Goal: Task Accomplishment & Management: Complete application form

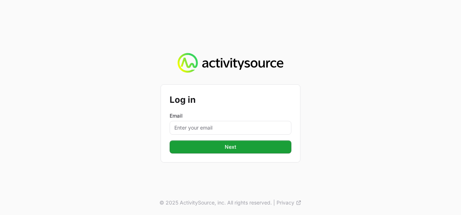
type input "[PERSON_NAME][EMAIL_ADDRESS][DOMAIN_NAME]"
click at [252, 139] on form "Log in Email [PERSON_NAME][EMAIL_ADDRESS][DOMAIN_NAME] Next" at bounding box center [231, 123] width 122 height 60
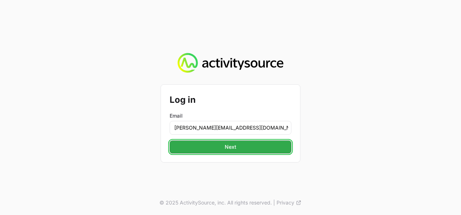
click at [253, 145] on button "Next" at bounding box center [231, 147] width 122 height 13
click at [250, 143] on button "Next" at bounding box center [231, 147] width 122 height 13
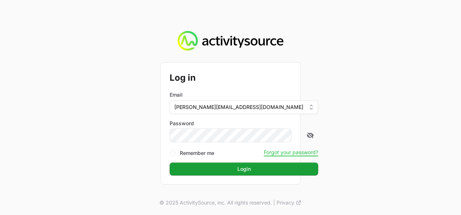
click at [170, 163] on button "Login" at bounding box center [244, 169] width 149 height 13
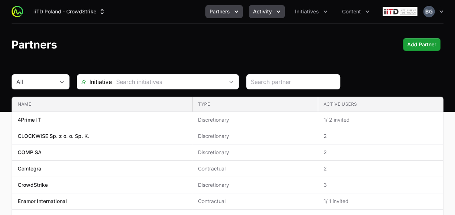
click at [277, 10] on icon "Activity menu" at bounding box center [278, 11] width 7 height 7
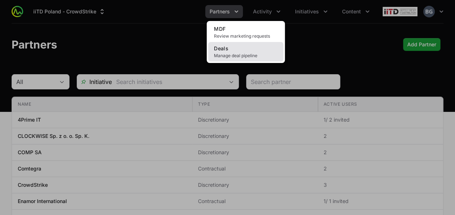
click at [251, 56] on span "Manage deal pipeline" at bounding box center [246, 56] width 64 height 6
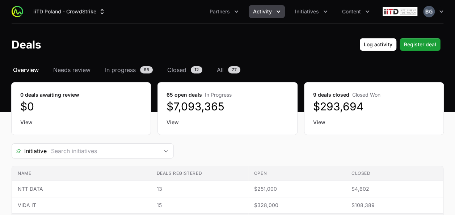
drag, startPoint x: 225, startPoint y: 177, endPoint x: 218, endPoint y: 83, distance: 93.8
click at [422, 39] on button "Register deal" at bounding box center [420, 44] width 41 height 13
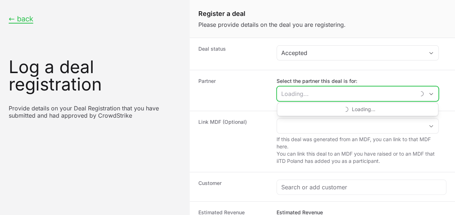
click at [352, 91] on input "Select the partner this deal is for:" at bounding box center [346, 94] width 138 height 14
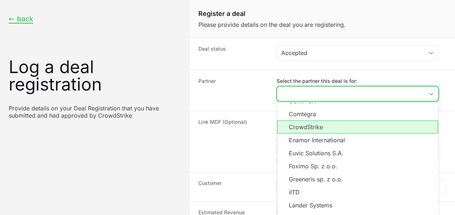
scroll to position [72, 0]
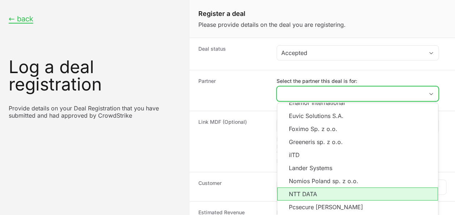
click at [322, 189] on li "NTT DATA" at bounding box center [358, 194] width 161 height 13
type input "NTT DATA"
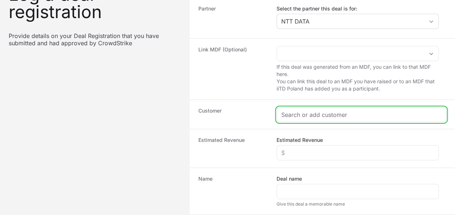
click at [324, 111] on input "Create activity form" at bounding box center [362, 115] width 160 height 9
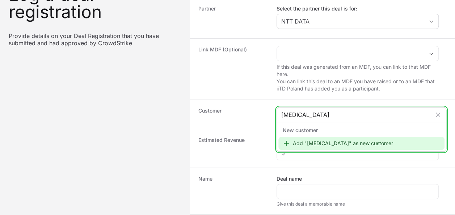
type input "[MEDICAL_DATA]"
click at [366, 141] on div "Add "[MEDICAL_DATA]" as new customer" at bounding box center [362, 143] width 166 height 13
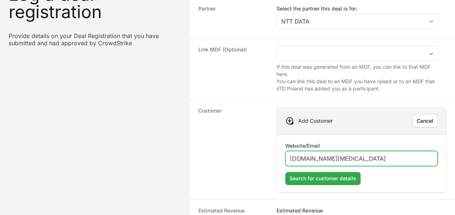
type input "[DOMAIN_NAME][MEDICAL_DATA]"
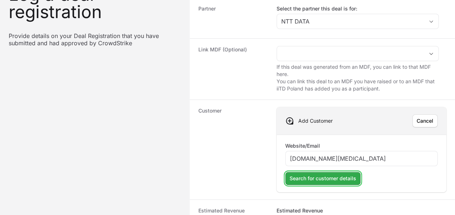
click at [295, 175] on span "Search for customer details" at bounding box center [323, 178] width 67 height 9
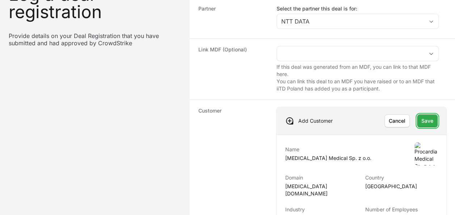
click at [434, 117] on button "Save" at bounding box center [427, 120] width 21 height 13
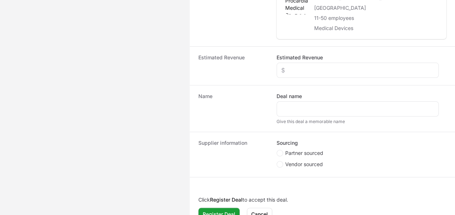
scroll to position [214, 0]
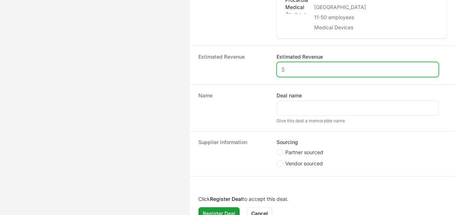
click at [317, 65] on input "Estimated Revenue" at bounding box center [358, 69] width 153 height 9
type input "$500"
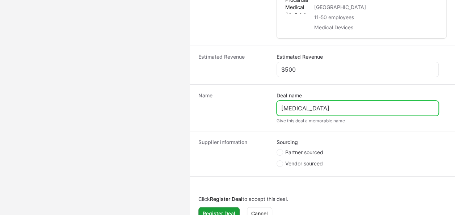
type input "[MEDICAL_DATA]"
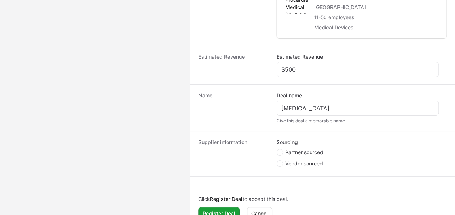
click at [317, 149] on span "Partner sourced" at bounding box center [304, 152] width 38 height 7
click at [278, 149] on input "Partner sourced" at bounding box center [277, 149] width 1 height 1
radio input "true"
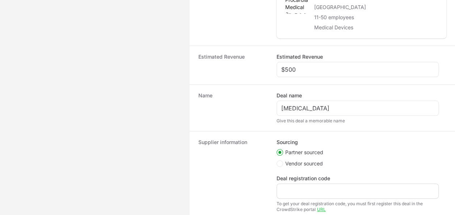
click at [293, 184] on div "Create activity form" at bounding box center [358, 191] width 162 height 15
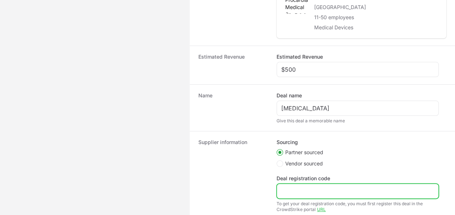
click at [293, 187] on input "Deal registration code" at bounding box center [358, 191] width 153 height 9
paste input "DR-e794ab41"
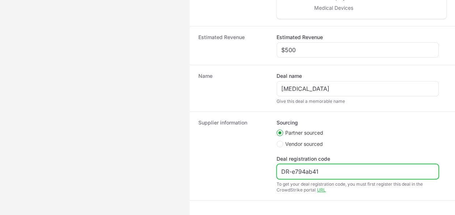
scroll to position [257, 0]
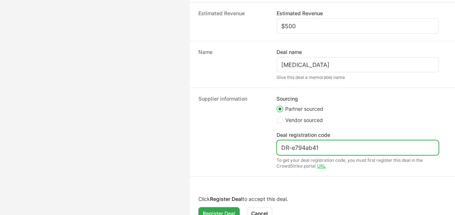
type input "DR-e794ab41"
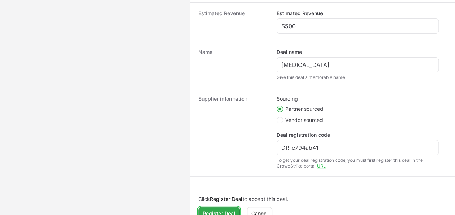
click at [226, 209] on span "Register Deal" at bounding box center [219, 213] width 33 height 9
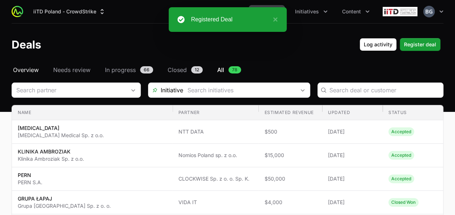
click at [32, 70] on span "Overview" at bounding box center [26, 70] width 26 height 9
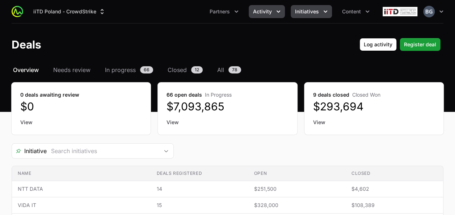
click at [306, 14] on span "Initiatives" at bounding box center [307, 11] width 24 height 7
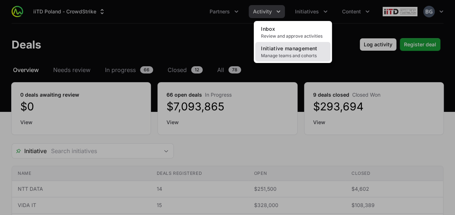
click at [281, 56] on span "Manage teams and cohorts" at bounding box center [293, 56] width 64 height 6
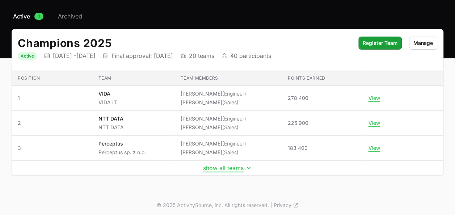
scroll to position [55, 0]
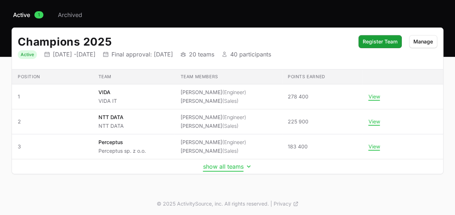
click at [228, 169] on button "show all teams" at bounding box center [227, 166] width 49 height 7
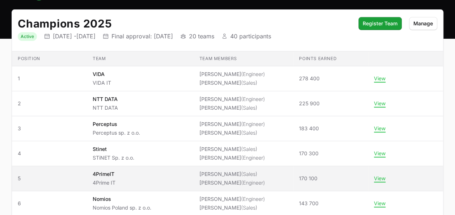
scroll to position [0, 0]
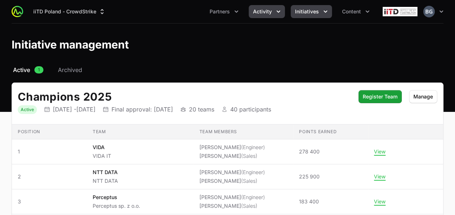
click at [274, 16] on button "Activity" at bounding box center [267, 11] width 36 height 13
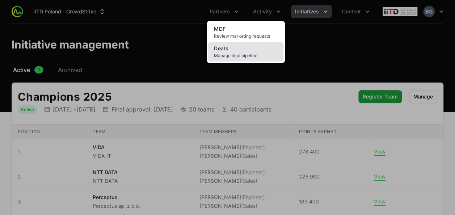
click at [251, 50] on link "Deals Manage deal pipeline" at bounding box center [245, 52] width 75 height 20
